Goal: Task Accomplishment & Management: Manage account settings

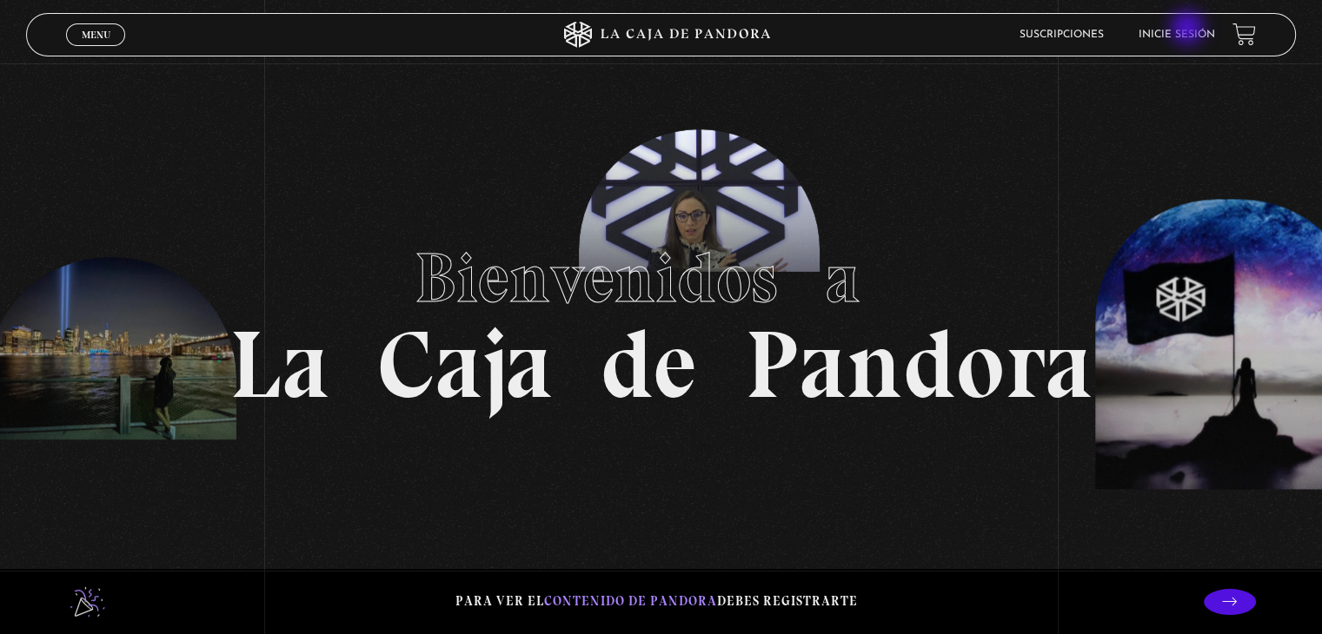
click at [1189, 30] on link "Inicie sesión" at bounding box center [1176, 35] width 76 height 10
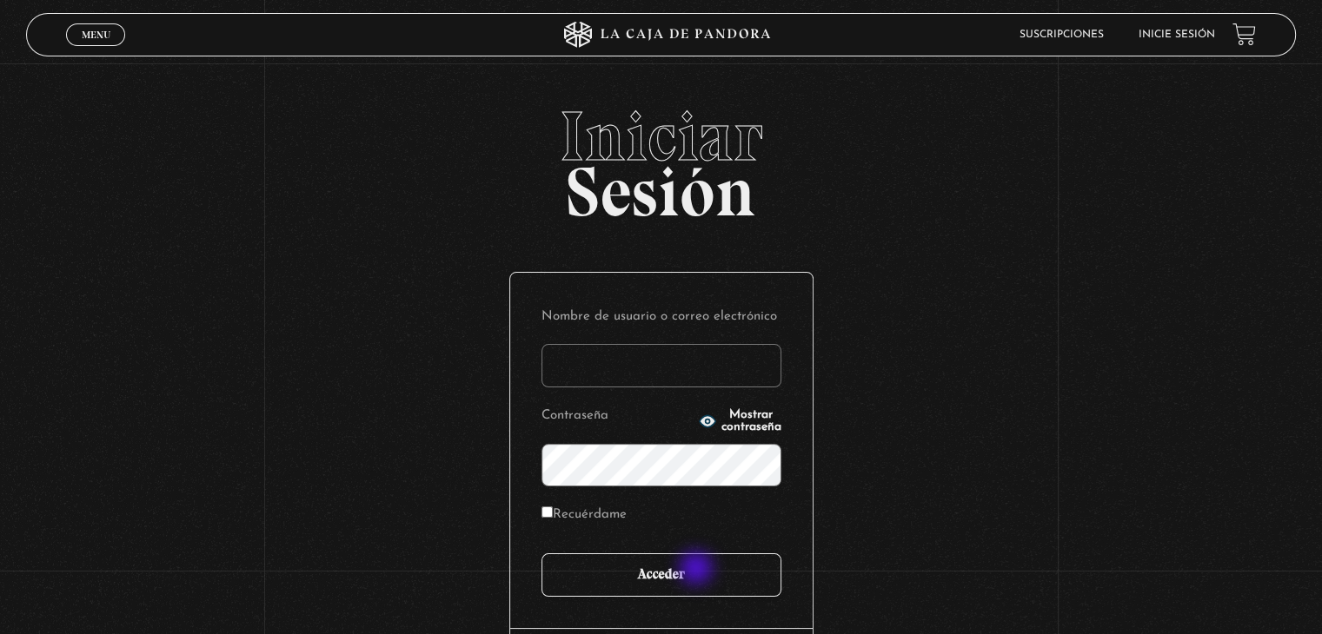
type input "mcamachoq06@gmail.com"
click at [698, 570] on input "Acceder" at bounding box center [661, 575] width 240 height 43
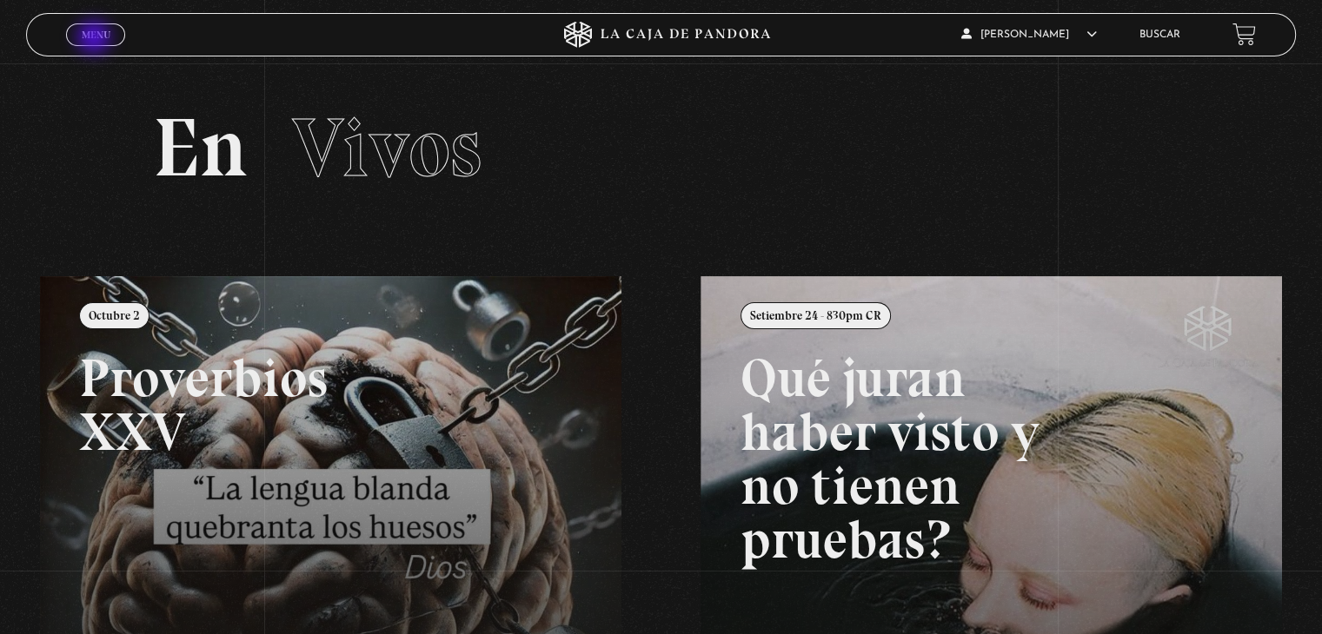
click at [96, 39] on span "Menu" at bounding box center [96, 35] width 29 height 10
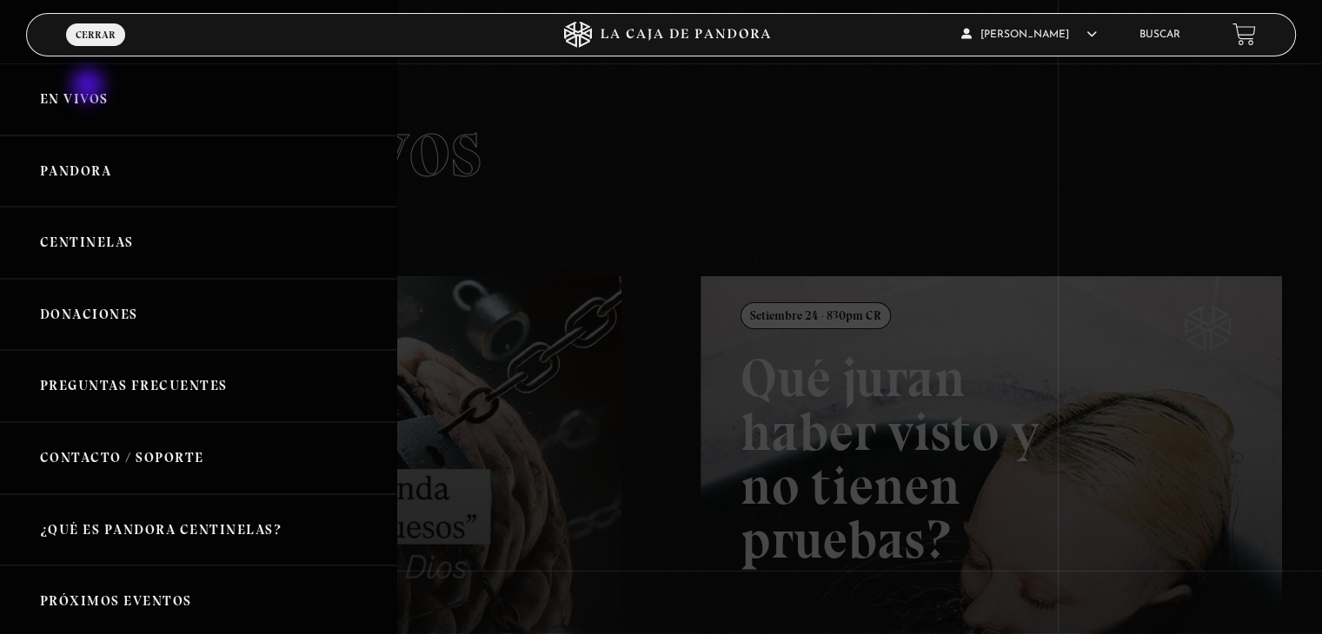
click at [90, 87] on link "En vivos" at bounding box center [198, 99] width 396 height 72
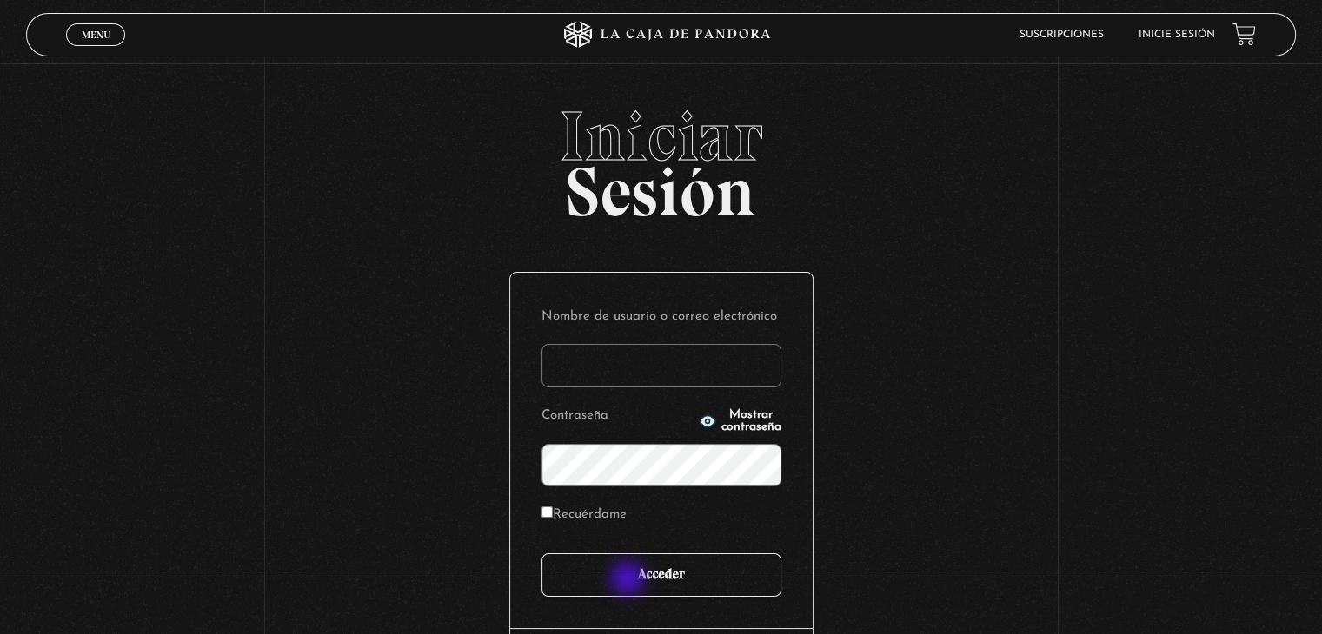
type input "[EMAIL_ADDRESS][DOMAIN_NAME]"
click at [629, 580] on input "Acceder" at bounding box center [661, 575] width 240 height 43
